Goal: Transaction & Acquisition: Purchase product/service

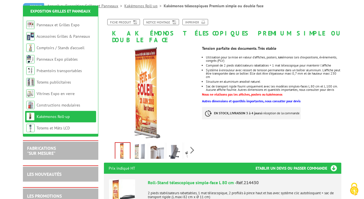
scroll to position [88, 0]
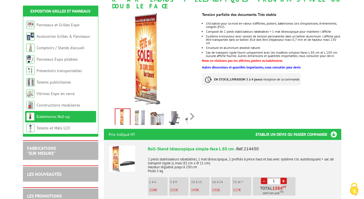
click at [135, 112] on img at bounding box center [139, 117] width 13 height 17
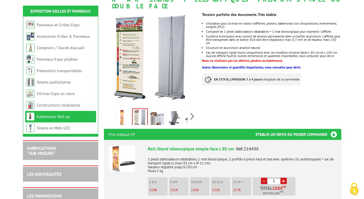
click at [161, 112] on img at bounding box center [157, 117] width 13 height 17
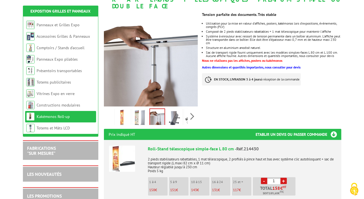
click at [173, 111] on img at bounding box center [174, 117] width 13 height 17
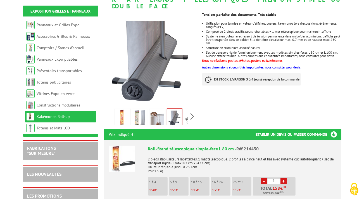
click at [185, 111] on link at bounding box center [192, 118] width 16 height 20
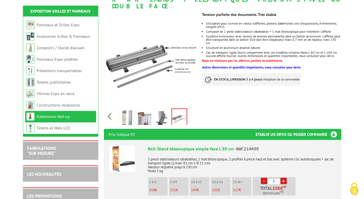
click at [175, 112] on img at bounding box center [179, 117] width 15 height 17
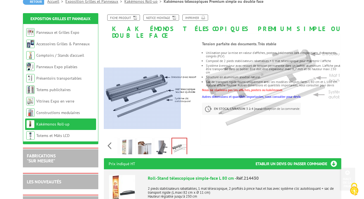
scroll to position [0, 0]
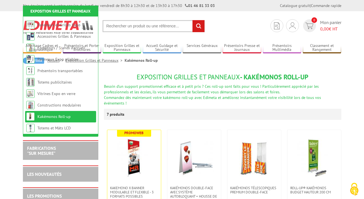
scroll to position [89, 0]
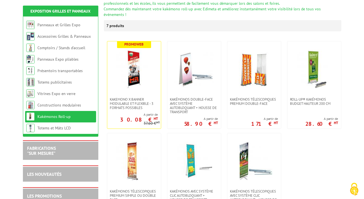
click at [314, 68] on img at bounding box center [314, 69] width 39 height 39
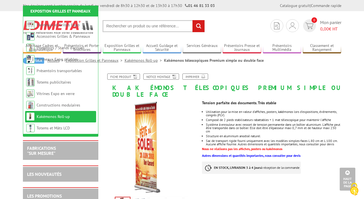
scroll to position [177, 0]
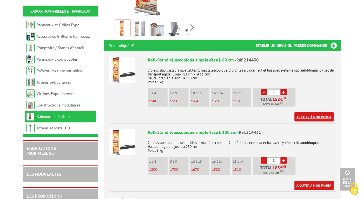
click at [312, 112] on link "Ajouter à mon panier" at bounding box center [313, 116] width 39 height 9
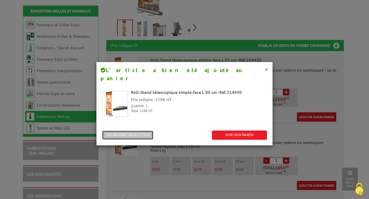
click at [138, 130] on button "POURSUIVRE MA SÉLECTION" at bounding box center [127, 134] width 51 height 9
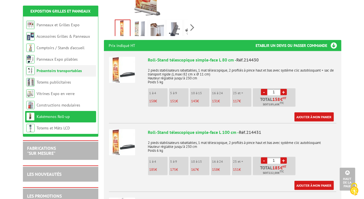
click at [65, 73] on li "Présentoirs transportables" at bounding box center [60, 70] width 71 height 11
click at [72, 71] on link "Présentoirs transportables" at bounding box center [59, 70] width 45 height 5
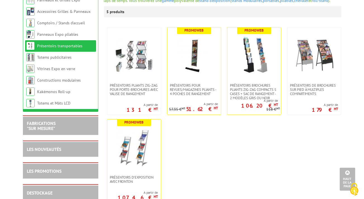
scroll to position [88, 0]
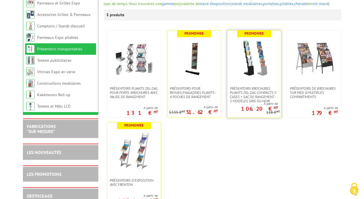
click at [263, 76] on img at bounding box center [254, 58] width 39 height 39
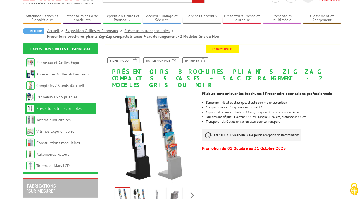
scroll to position [59, 0]
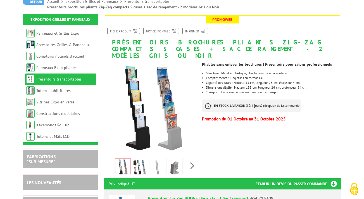
click at [158, 163] on img at bounding box center [157, 167] width 13 height 17
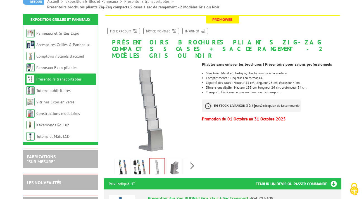
click at [137, 162] on img at bounding box center [139, 167] width 13 height 17
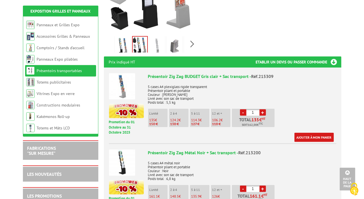
scroll to position [177, 0]
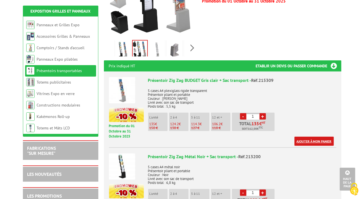
click at [306, 137] on link "Ajouter à mon panier" at bounding box center [313, 141] width 39 height 9
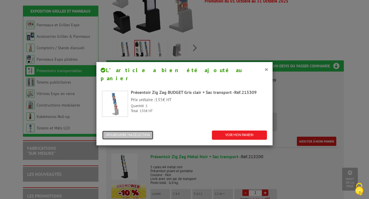
click at [134, 130] on button "POURSUIVRE MA SÉLECTION" at bounding box center [127, 134] width 51 height 9
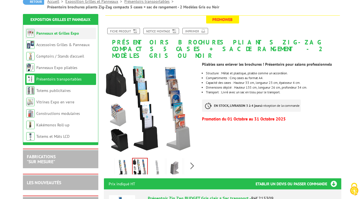
scroll to position [0, 0]
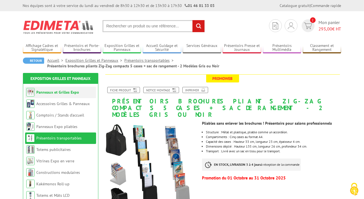
click at [66, 93] on link "Panneaux et Grilles Expo" at bounding box center [58, 92] width 43 height 5
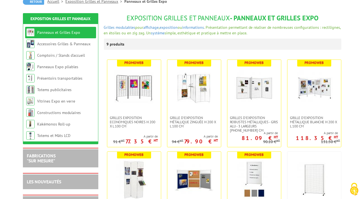
scroll to position [118, 0]
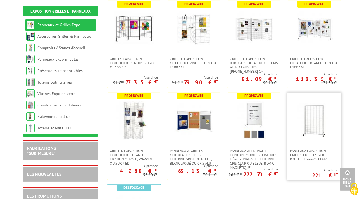
click at [315, 128] on img at bounding box center [314, 120] width 39 height 39
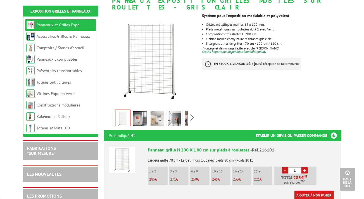
scroll to position [59, 0]
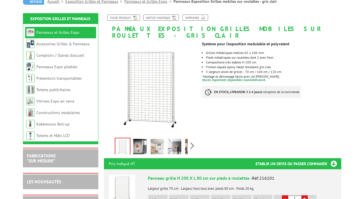
click at [139, 140] on img at bounding box center [139, 147] width 13 height 17
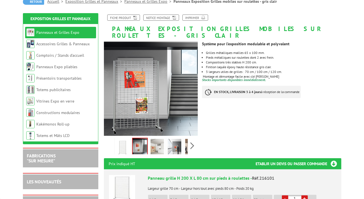
click at [154, 140] on img at bounding box center [157, 147] width 13 height 17
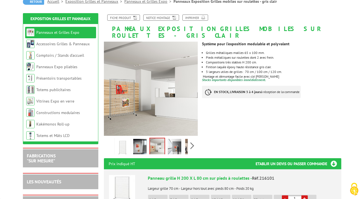
click at [172, 139] on img at bounding box center [174, 147] width 13 height 17
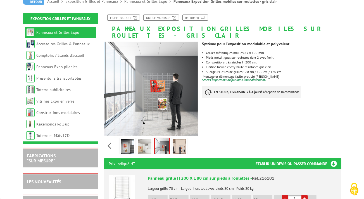
click at [193, 140] on div "Previous Next" at bounding box center [151, 146] width 94 height 20
click at [177, 140] on img at bounding box center [179, 147] width 13 height 17
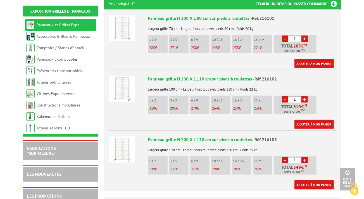
scroll to position [236, 0]
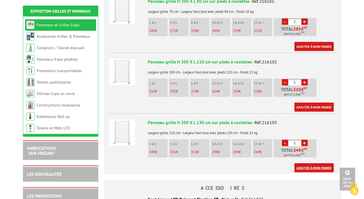
click at [316, 163] on link "Ajouter à mon panier" at bounding box center [313, 167] width 39 height 9
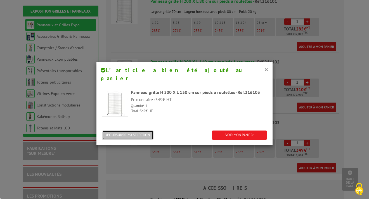
click at [140, 130] on button "POURSUIVRE MA SÉLECTION" at bounding box center [127, 134] width 51 height 9
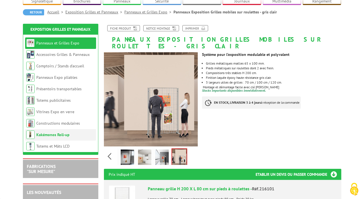
scroll to position [59, 0]
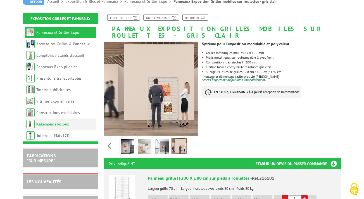
click at [54, 125] on link "Kakémonos Roll-up" at bounding box center [53, 123] width 33 height 5
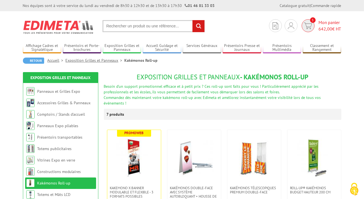
click at [328, 23] on span "Mon panier 642,00 € HT" at bounding box center [330, 25] width 23 height 13
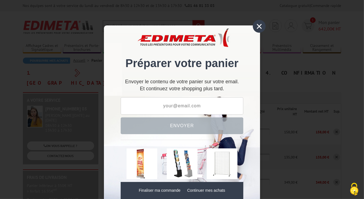
click at [257, 27] on div "×" at bounding box center [259, 26] width 13 height 13
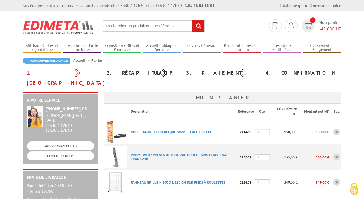
click at [236, 152] on tbody "Désignation Référence Qté Prix unitaire HT Montant net HT Sup. ROLL-STAND TéLES…" at bounding box center [222, 193] width 237 height 178
